Goal: Task Accomplishment & Management: Manage account settings

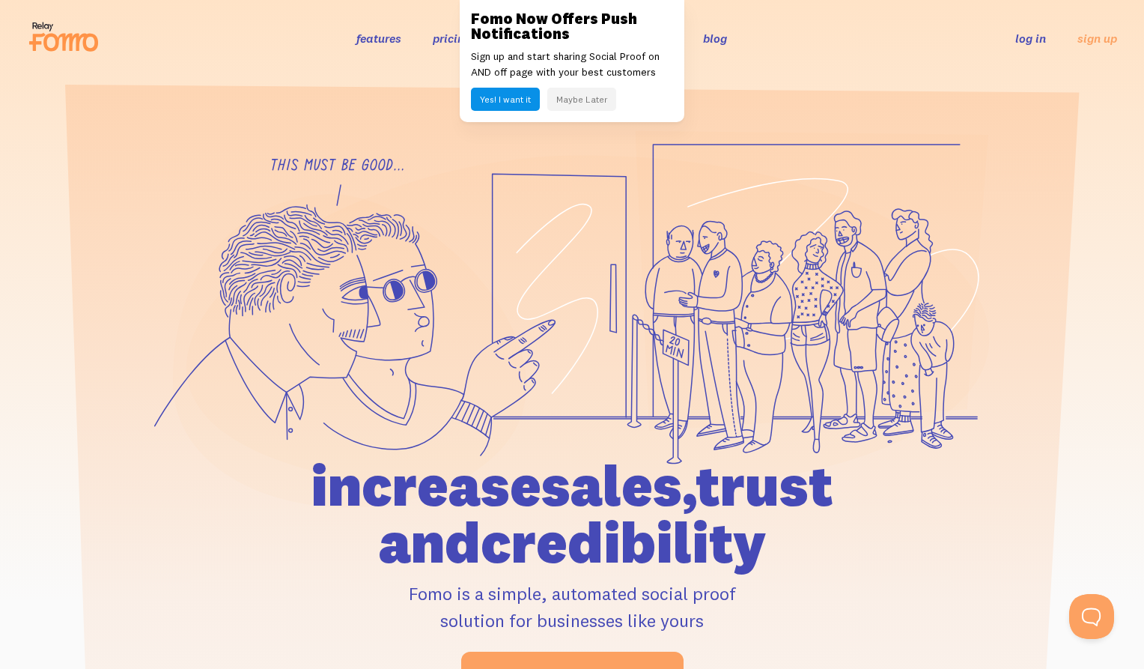
click at [1035, 36] on link "log in" at bounding box center [1030, 38] width 31 height 15
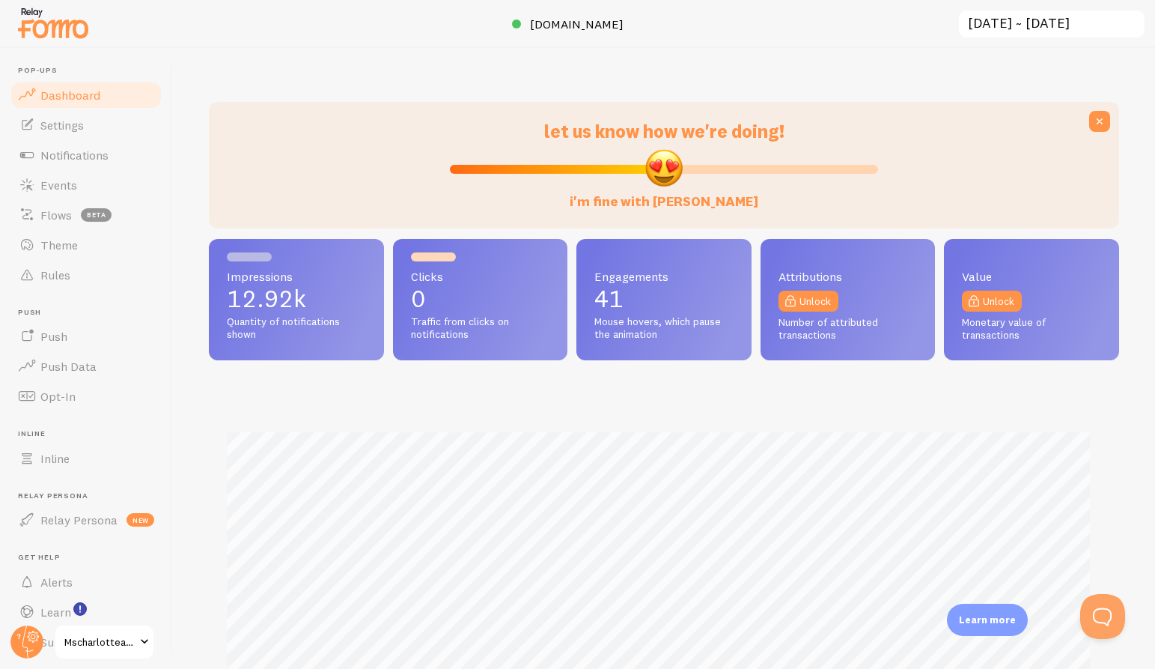
scroll to position [393, 899]
click at [85, 636] on span "Mscharlotteacademy" at bounding box center [99, 642] width 71 height 18
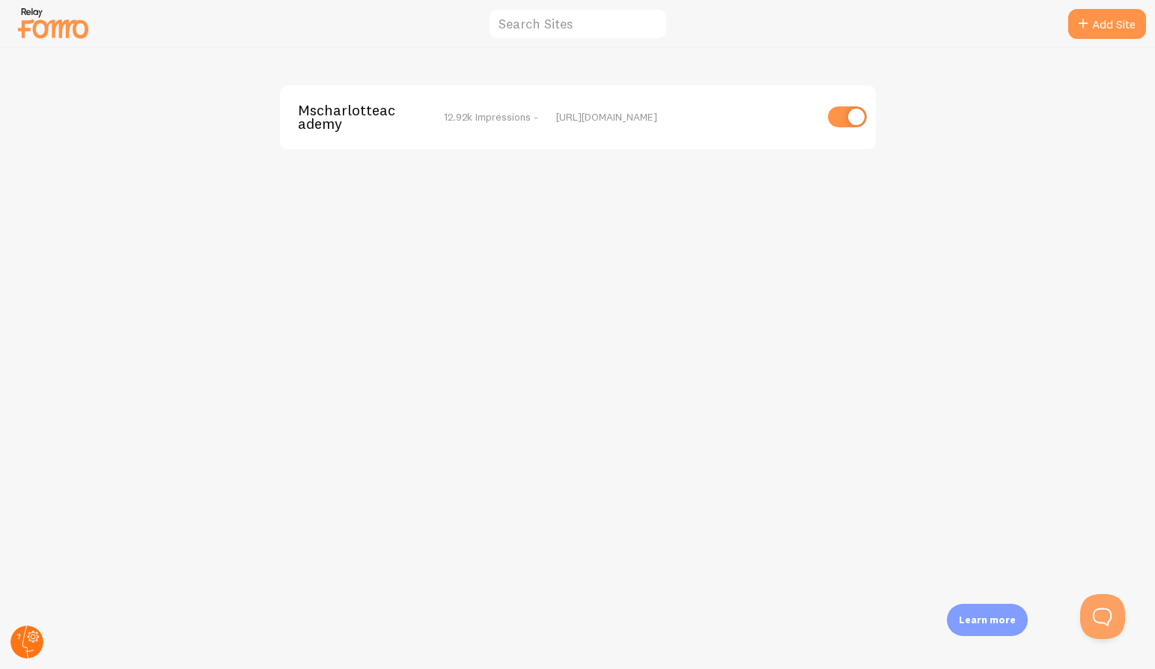
click at [35, 638] on circle at bounding box center [26, 641] width 33 height 33
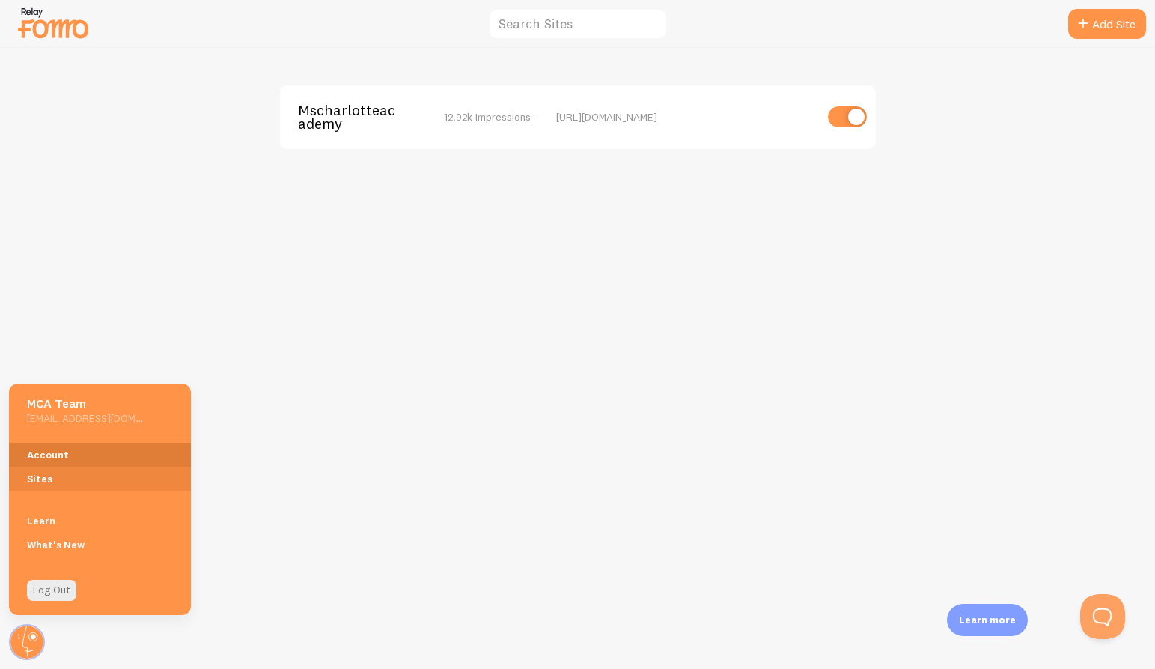
click at [113, 453] on link "Account" at bounding box center [100, 454] width 182 height 24
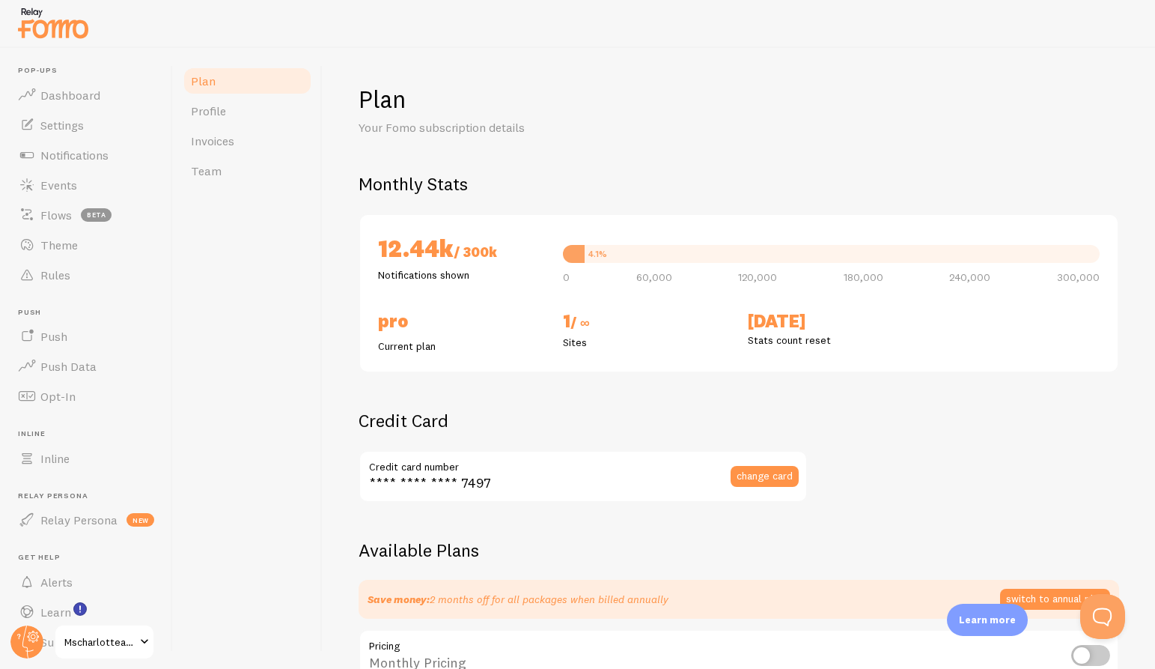
checkbox input "true"
click at [267, 143] on link "Invoices" at bounding box center [247, 141] width 131 height 30
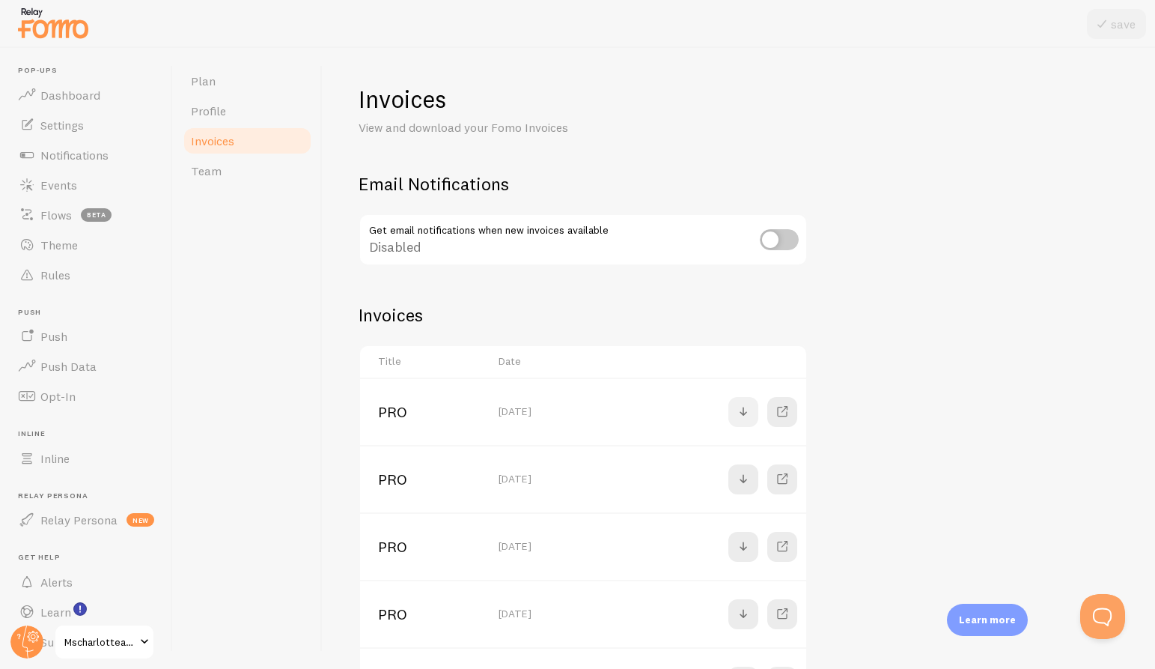
click at [741, 410] on span at bounding box center [743, 412] width 18 height 18
